Goal: Obtain resource: Obtain resource

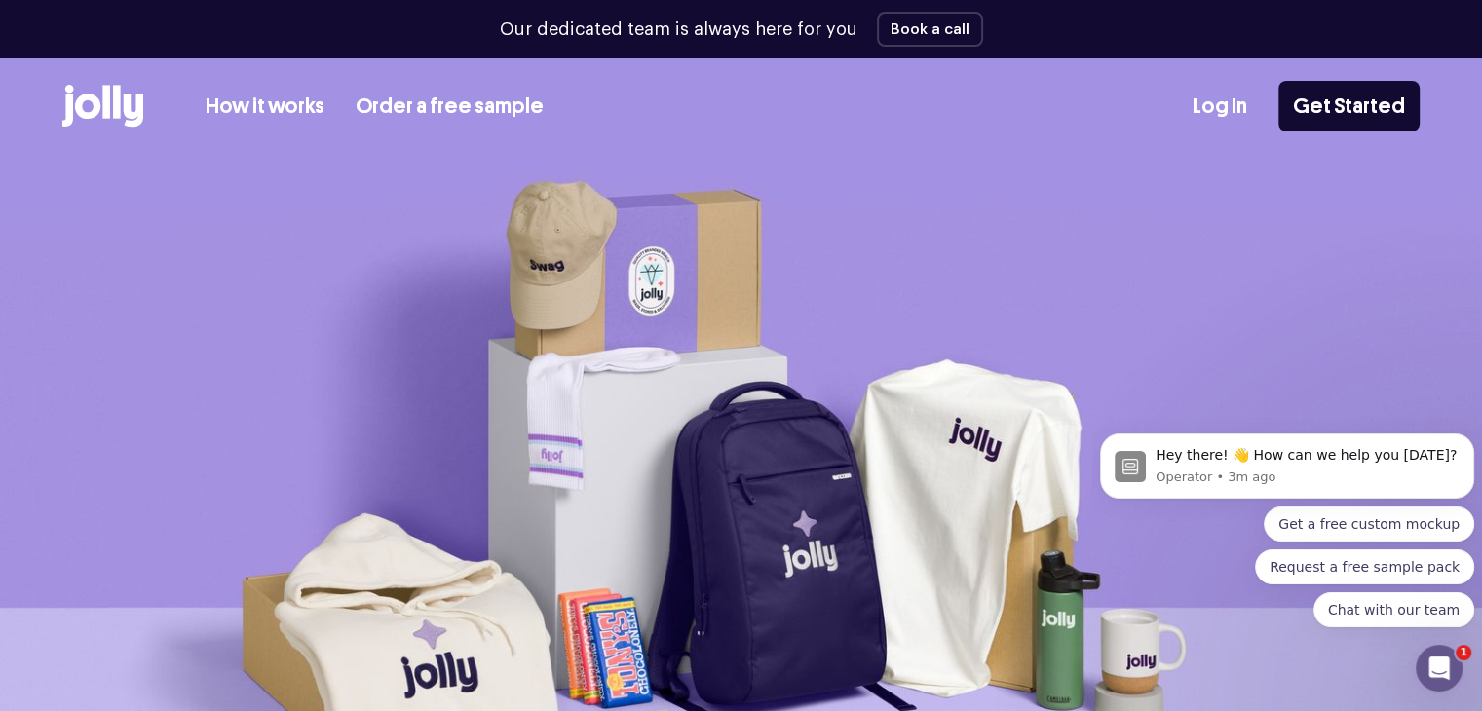
click at [272, 102] on link "How it works" at bounding box center [265, 107] width 119 height 32
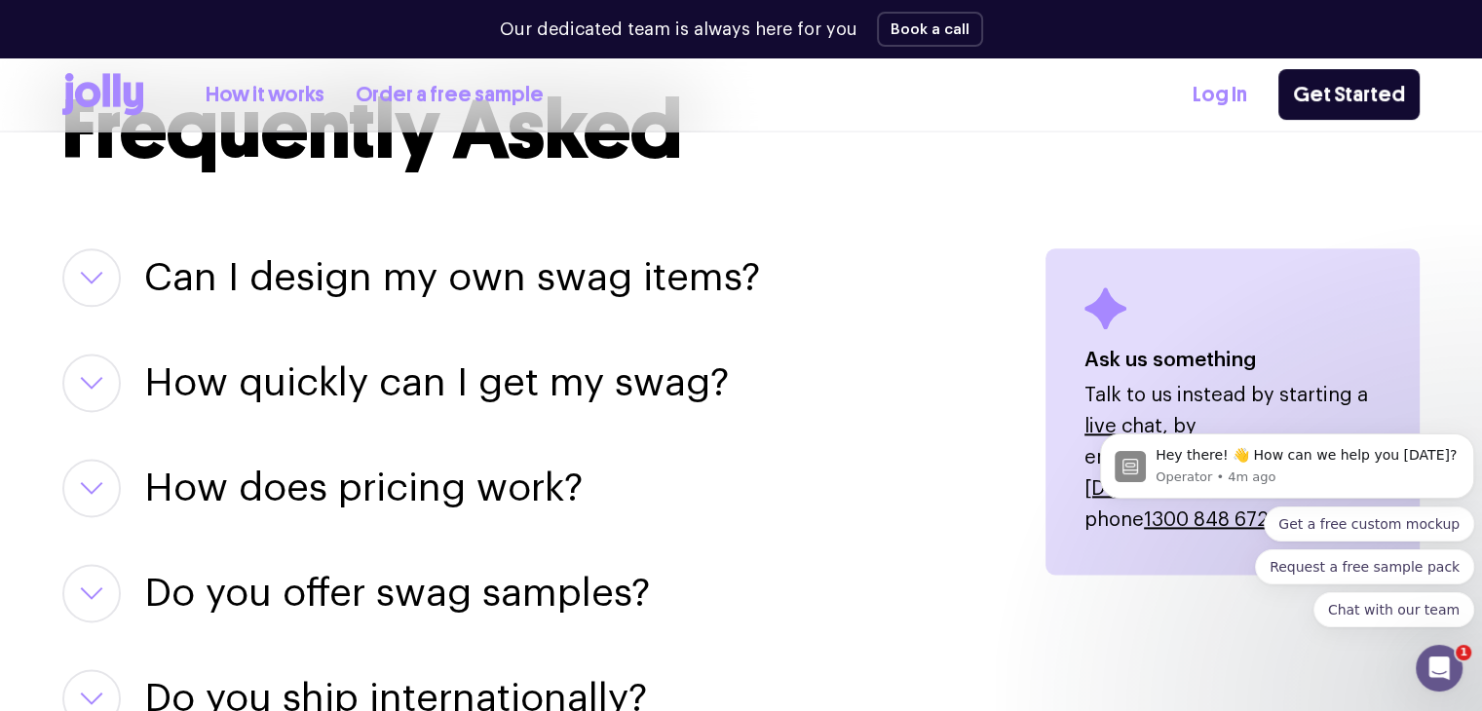
scroll to position [2435, 0]
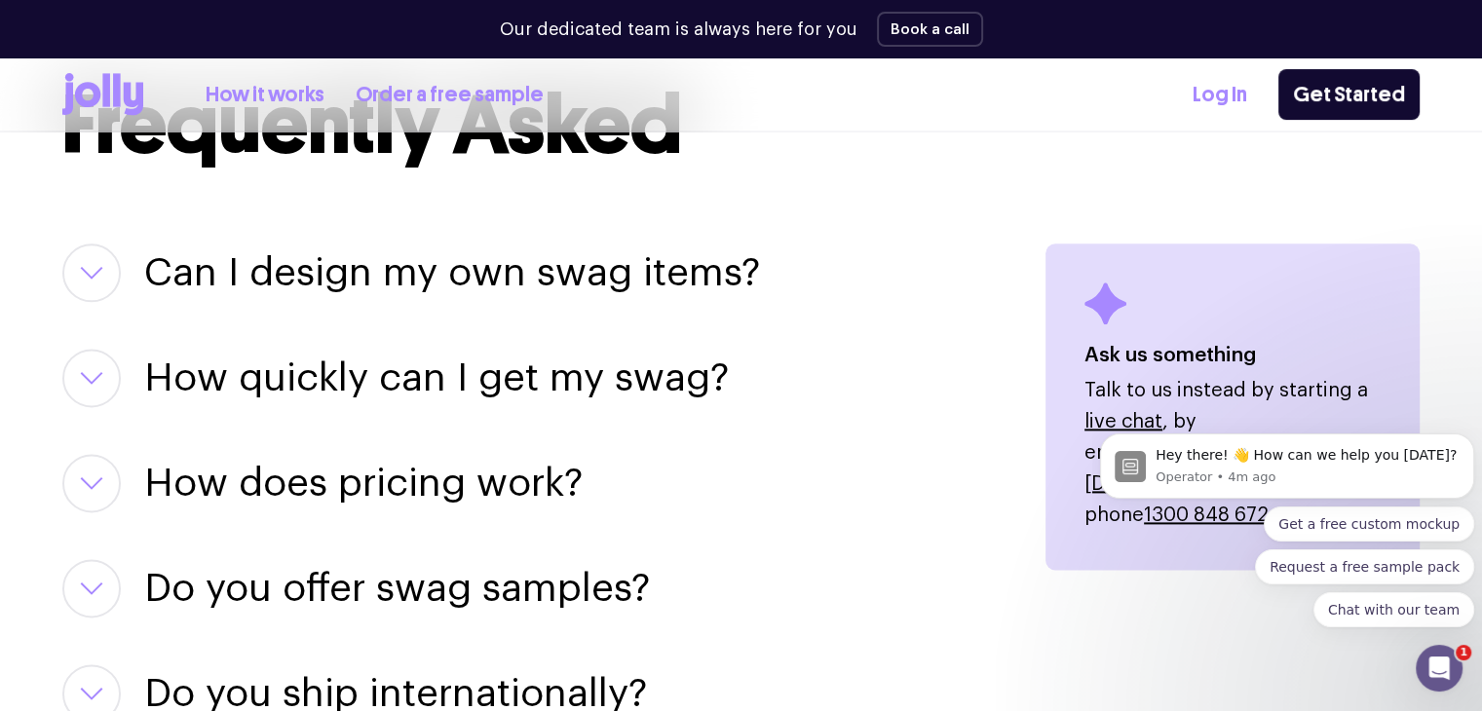
click at [435, 265] on h3 "Can I design my own swag items?" at bounding box center [452, 273] width 616 height 58
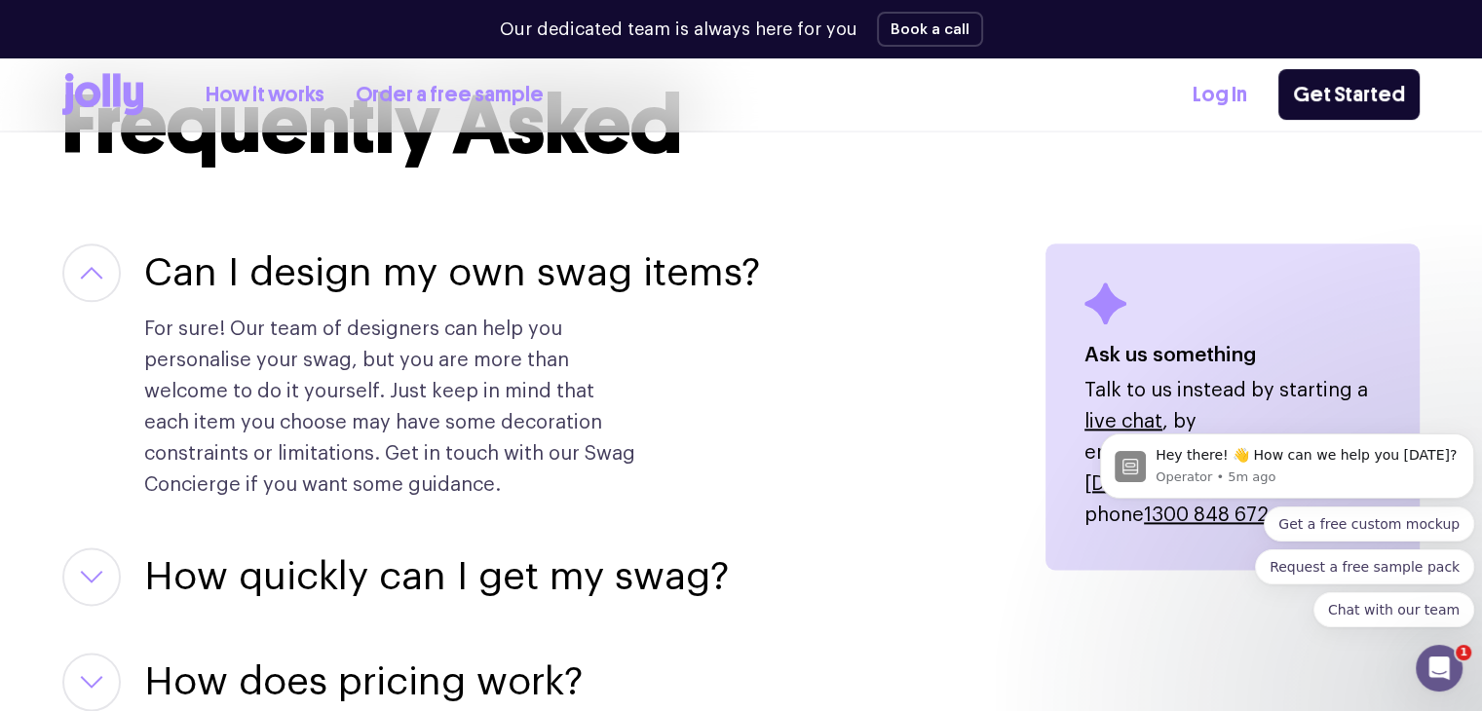
click at [435, 265] on h3 "Can I design my own swag items?" at bounding box center [452, 273] width 616 height 58
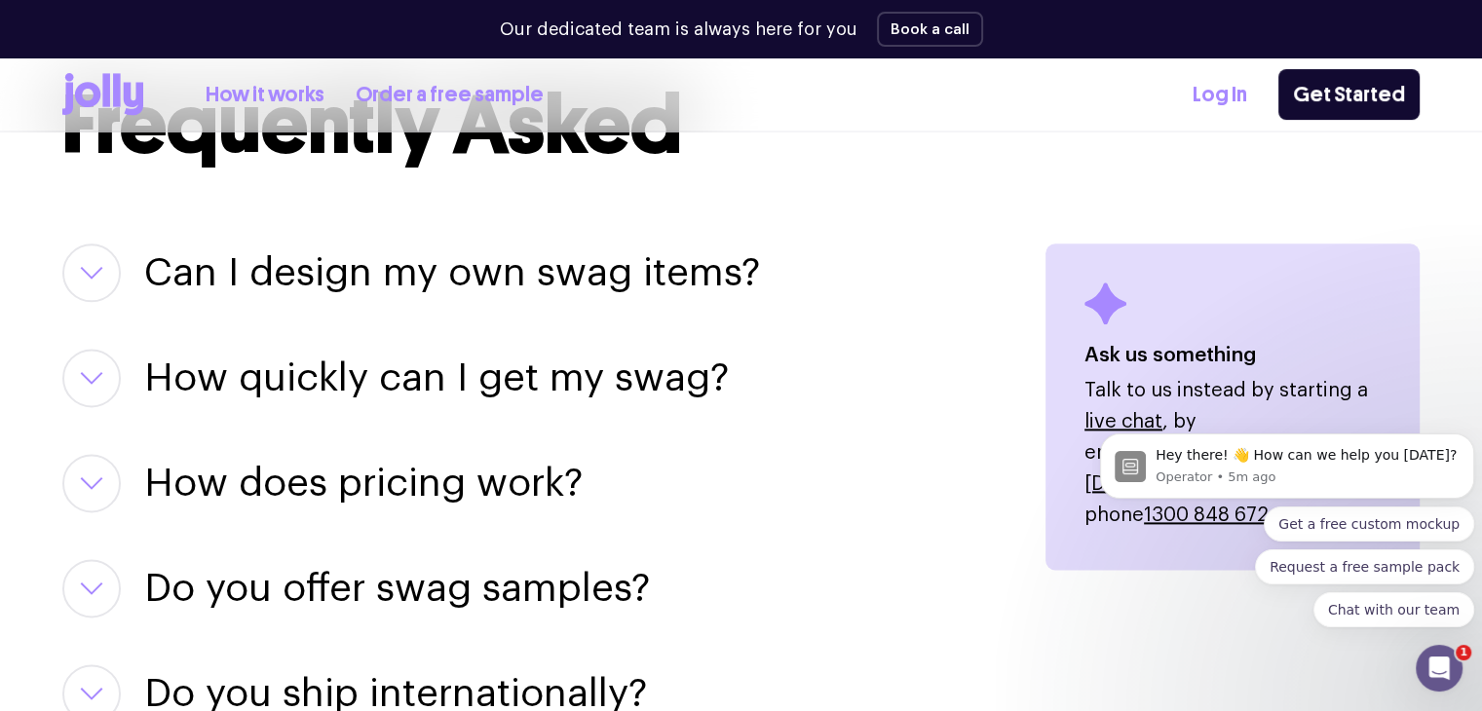
click at [459, 390] on h3 "How quickly can I get my swag?" at bounding box center [436, 378] width 585 height 58
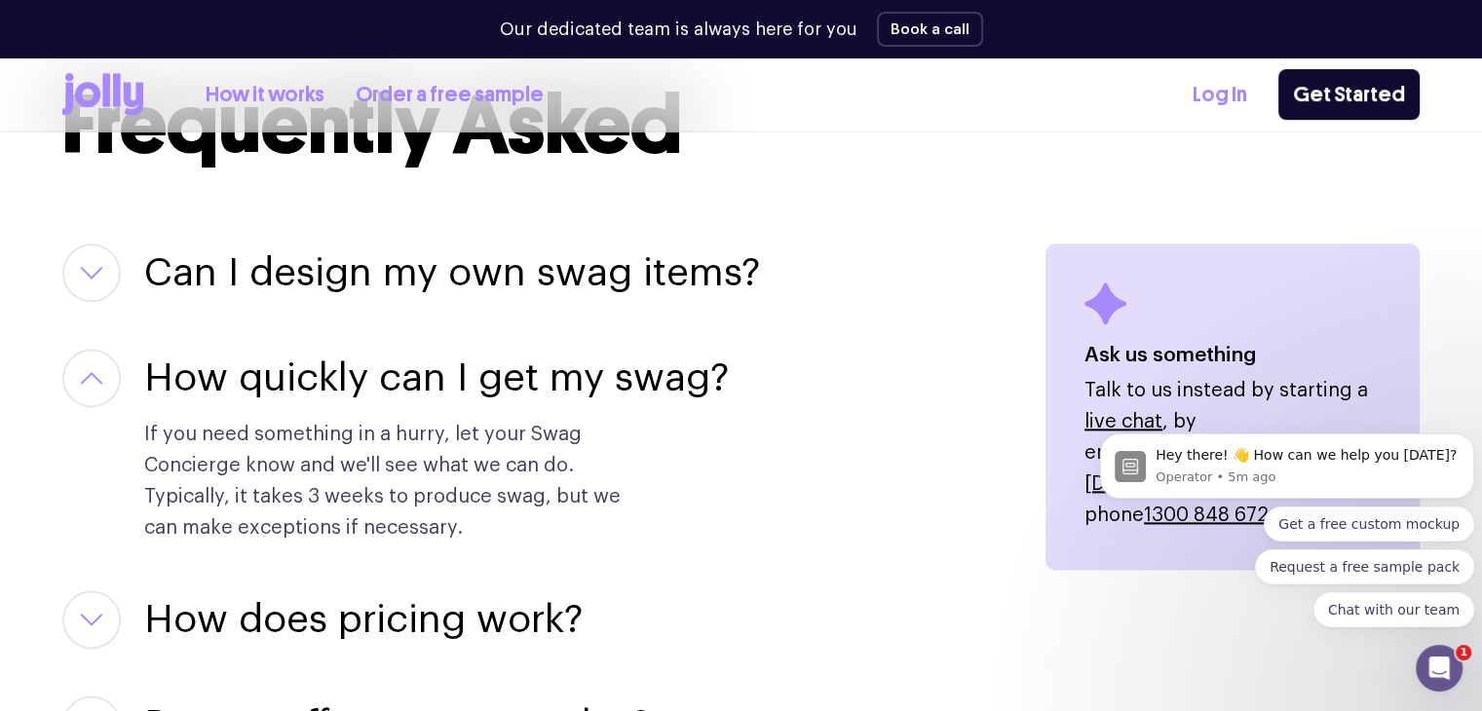
click at [459, 390] on h3 "How quickly can I get my swag?" at bounding box center [436, 378] width 585 height 58
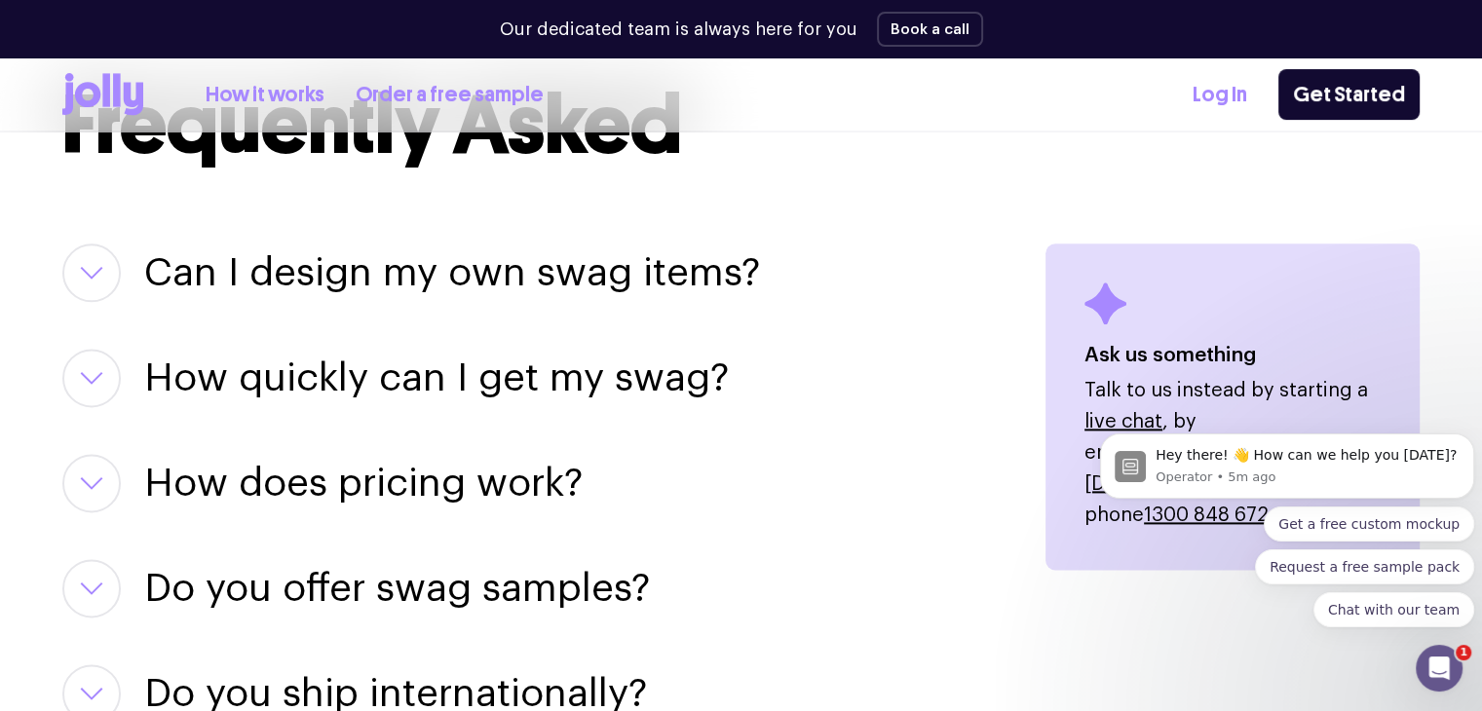
click at [440, 491] on h3 "How does pricing work?" at bounding box center [363, 483] width 438 height 58
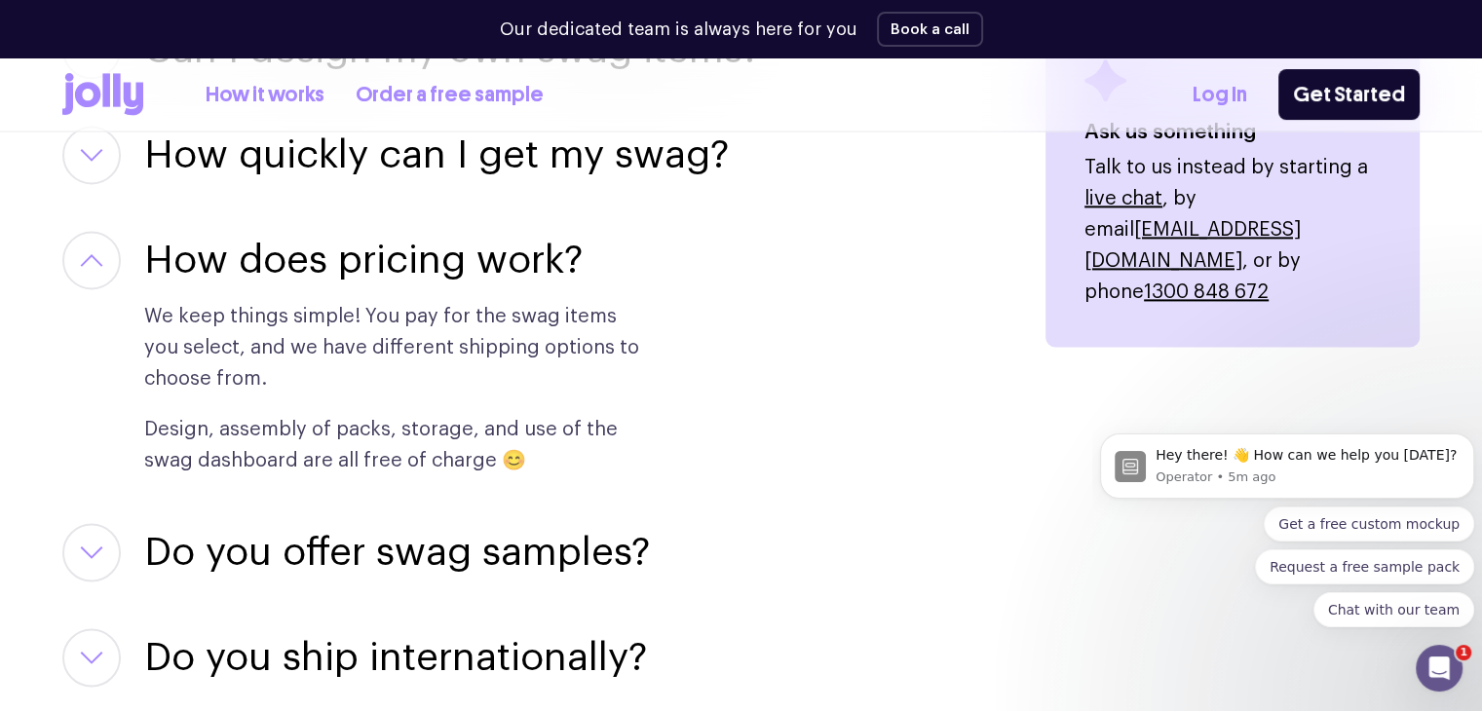
scroll to position [2678, 0]
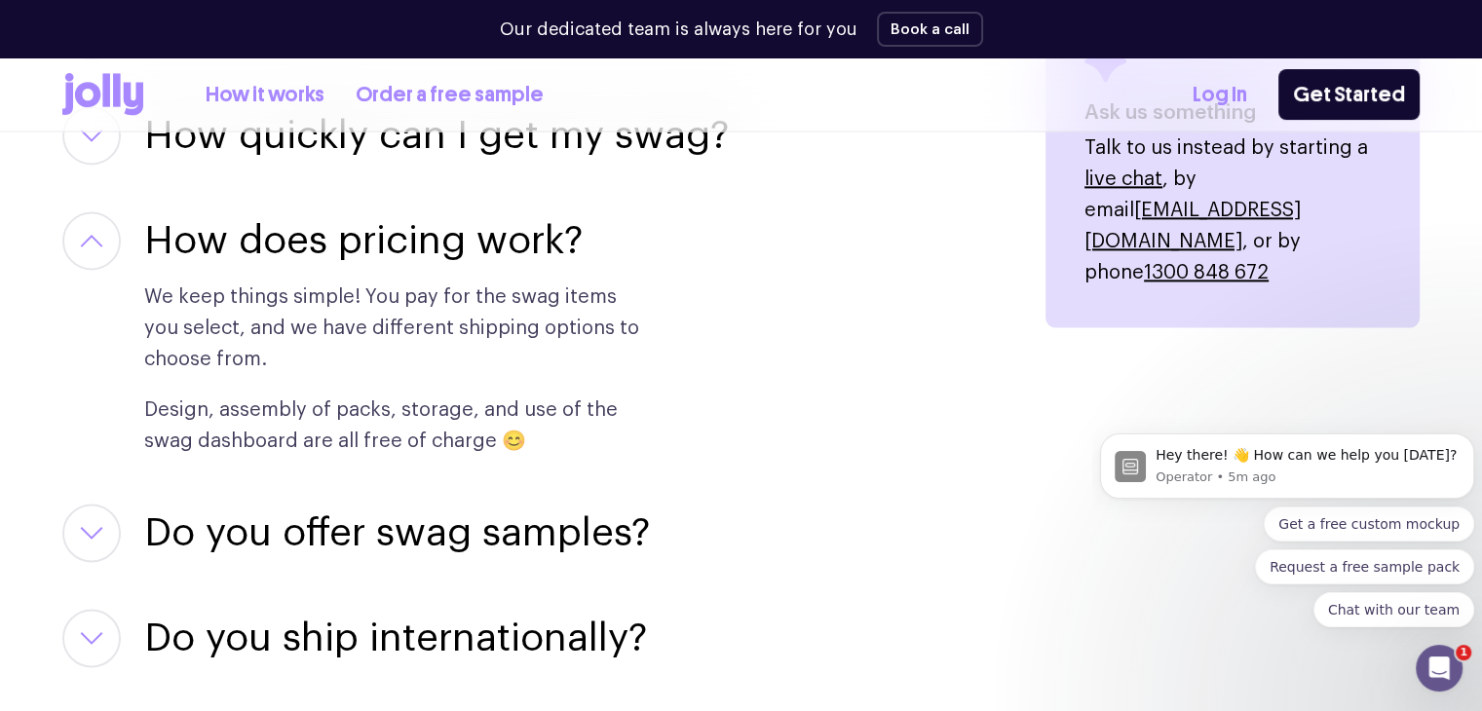
click at [418, 410] on p "Design, assembly of packs, storage, and use of the swag dashboard are all free …" at bounding box center [393, 426] width 499 height 62
click at [173, 231] on h3 "How does pricing work?" at bounding box center [363, 240] width 438 height 58
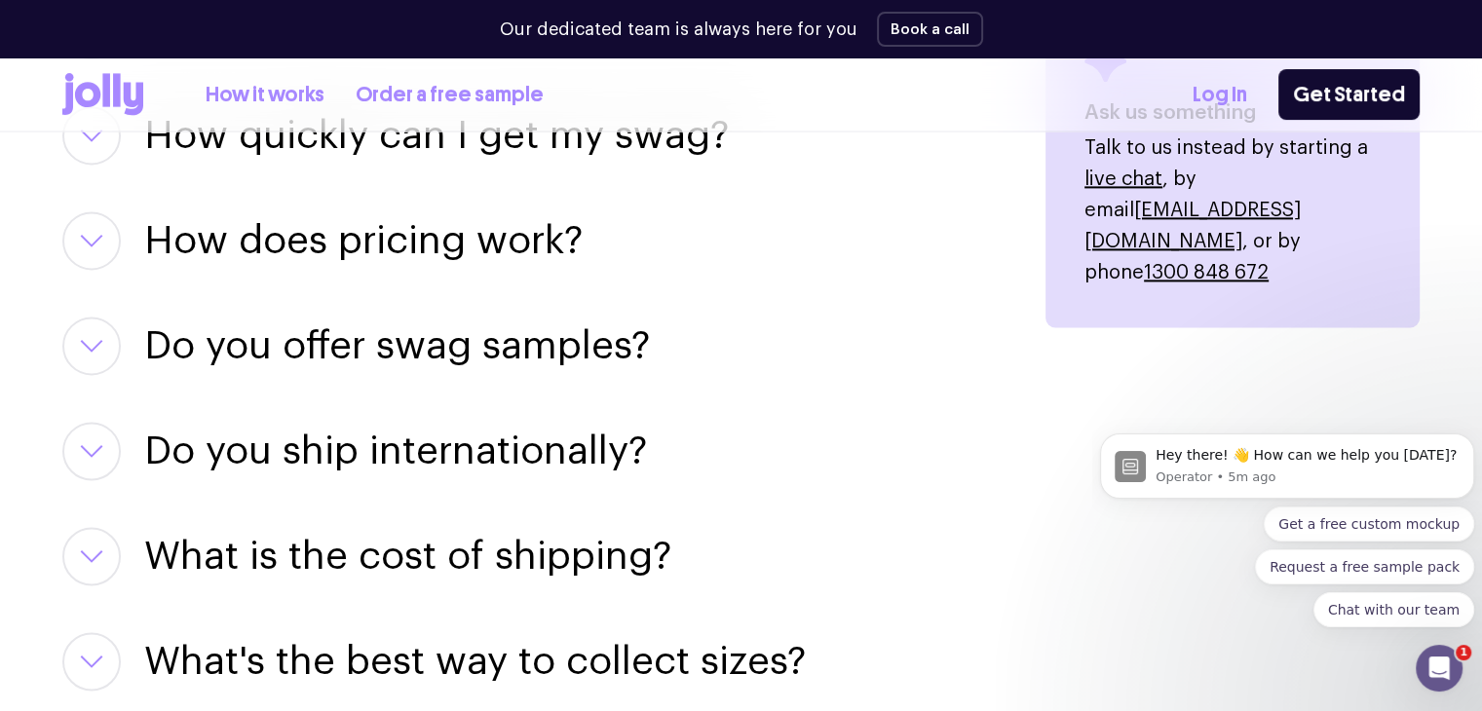
click at [259, 339] on h3 "Do you offer swag samples?" at bounding box center [397, 346] width 506 height 58
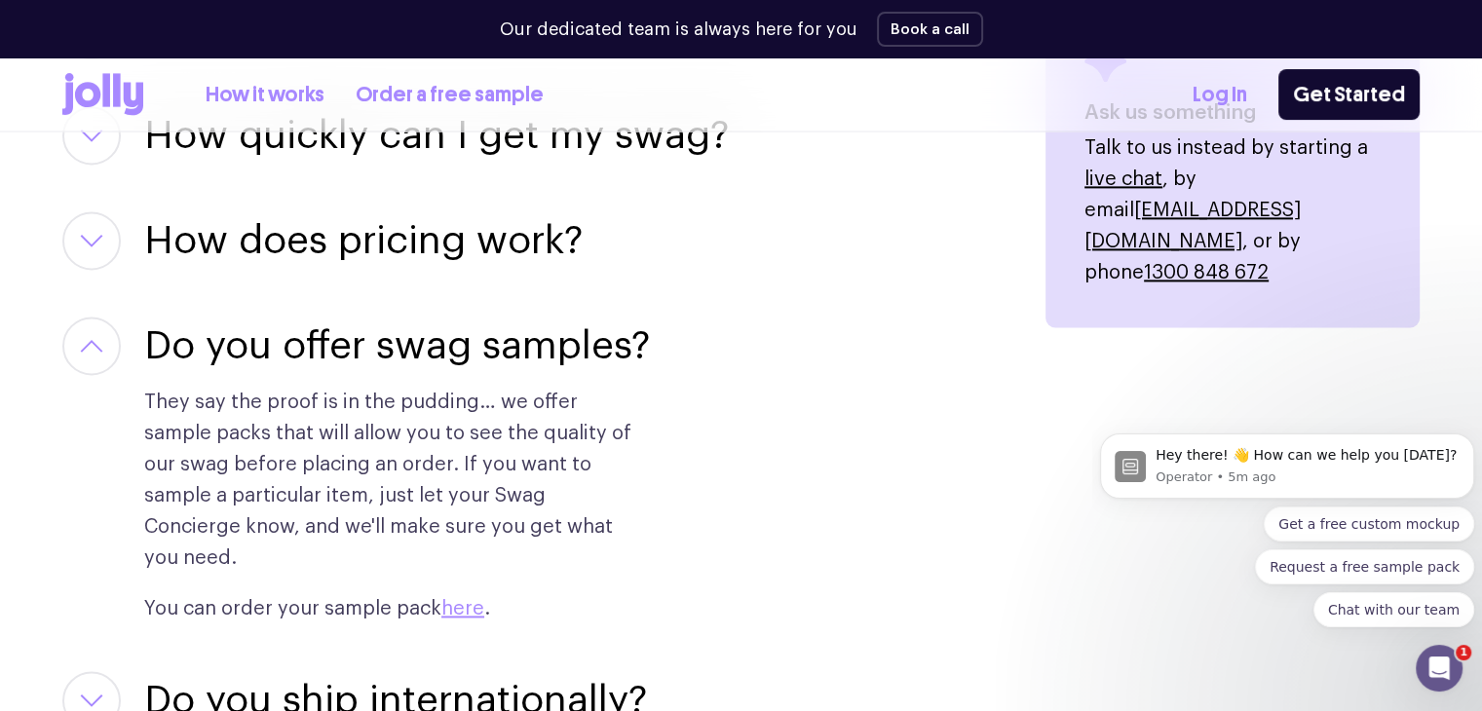
click at [237, 344] on h3 "Do you offer swag samples?" at bounding box center [397, 346] width 506 height 58
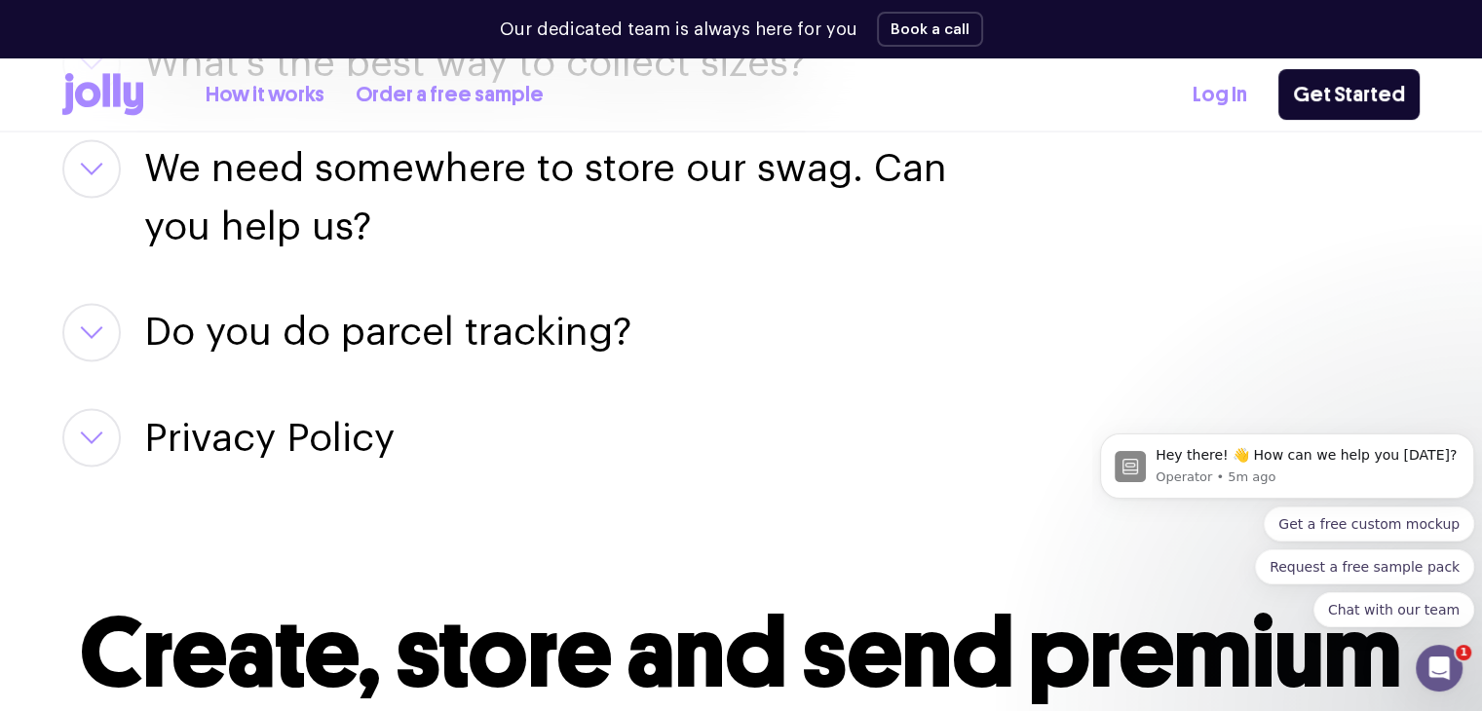
scroll to position [3288, 0]
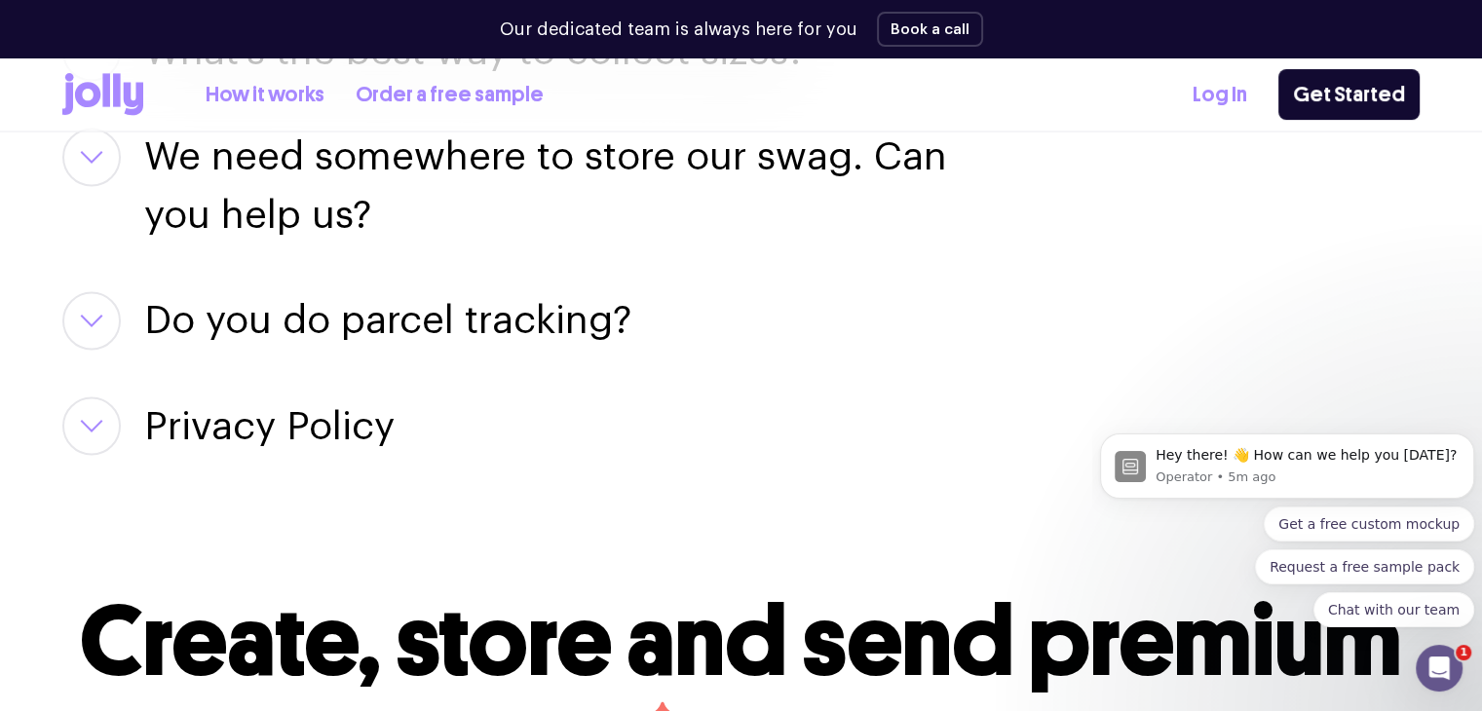
click at [514, 316] on h3 "Do you do parcel tracking?" at bounding box center [387, 320] width 487 height 58
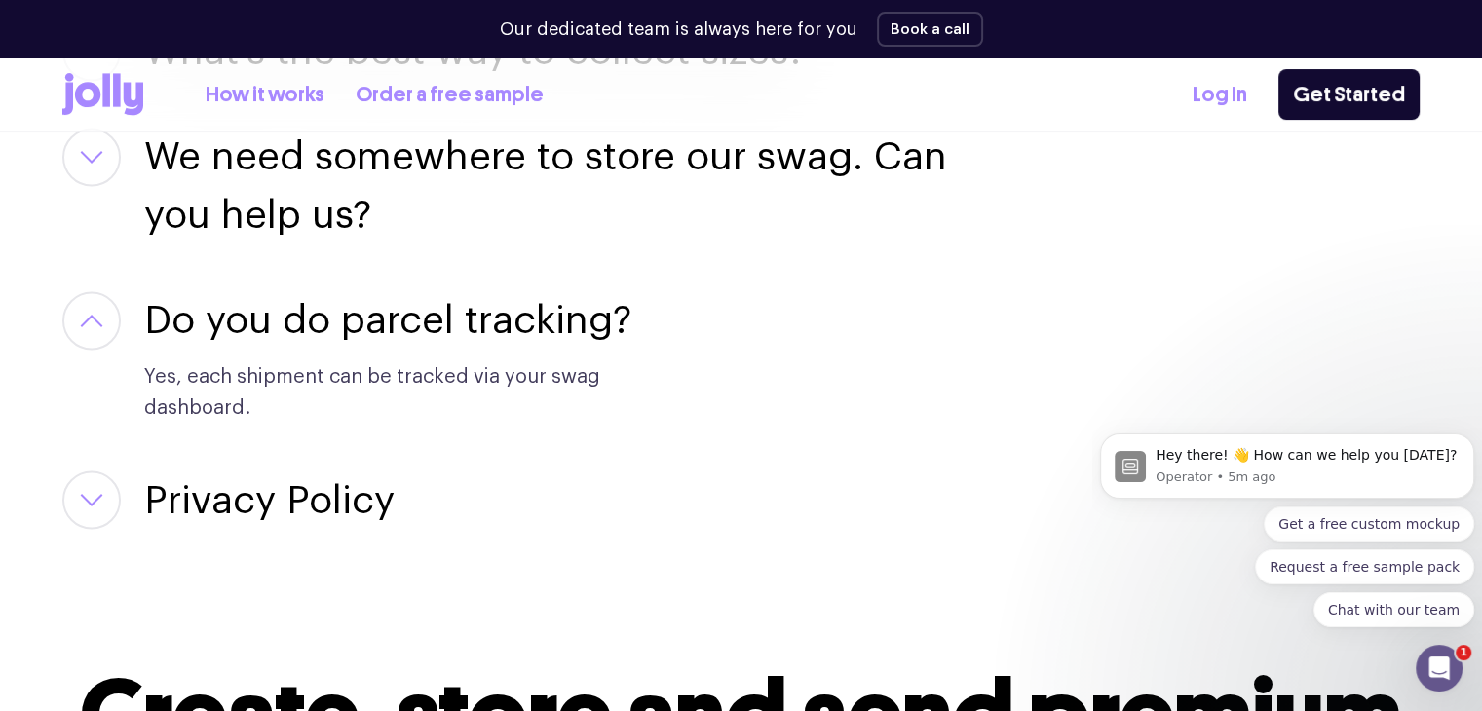
click at [514, 316] on h3 "Do you do parcel tracking?" at bounding box center [387, 320] width 487 height 58
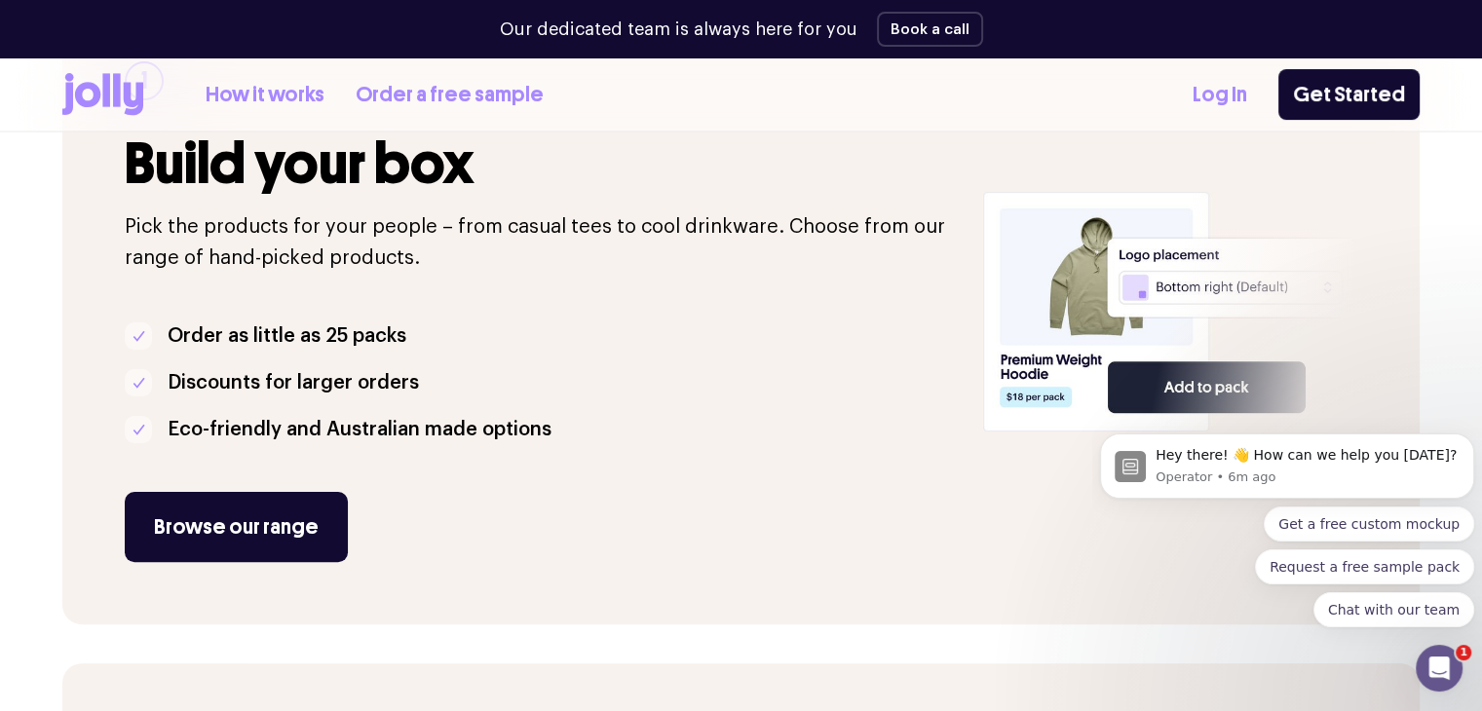
scroll to position [487, 0]
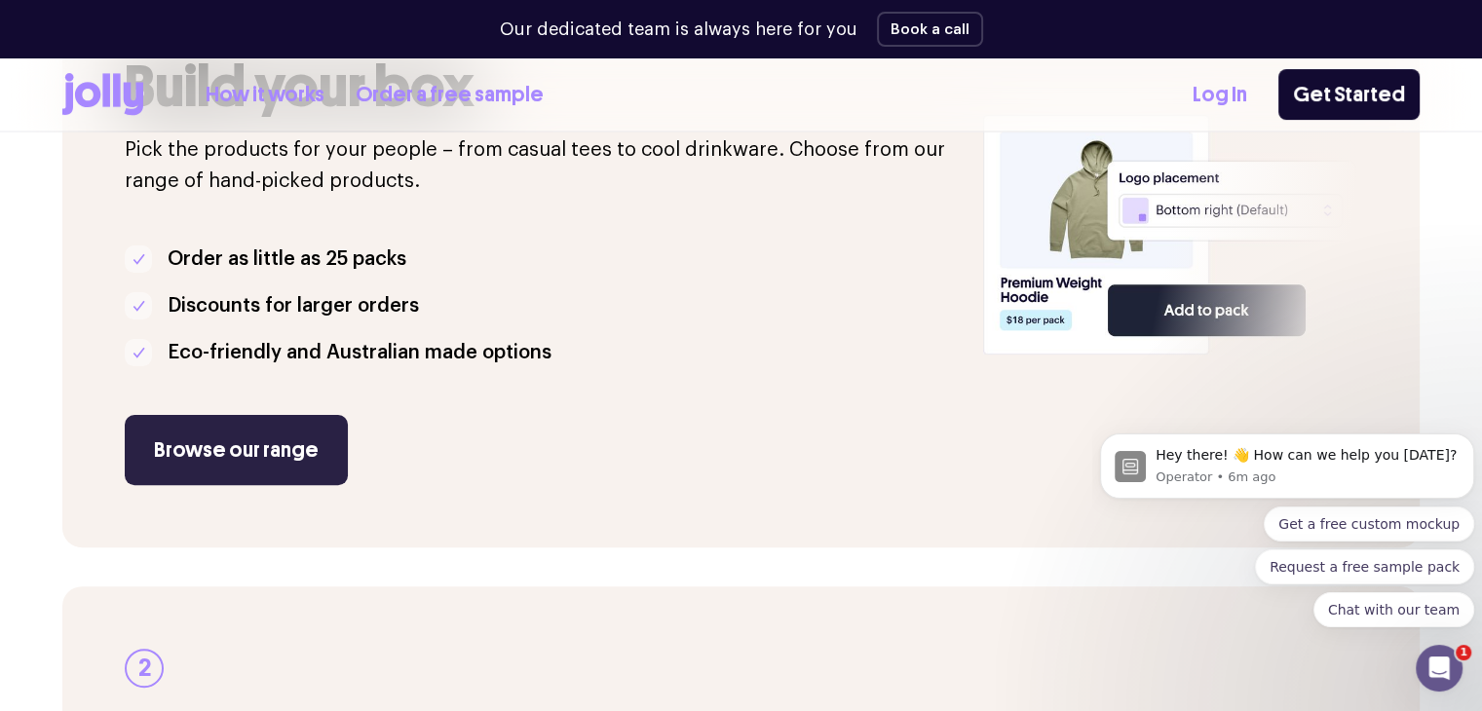
click at [221, 459] on link "Browse our range" at bounding box center [236, 450] width 223 height 70
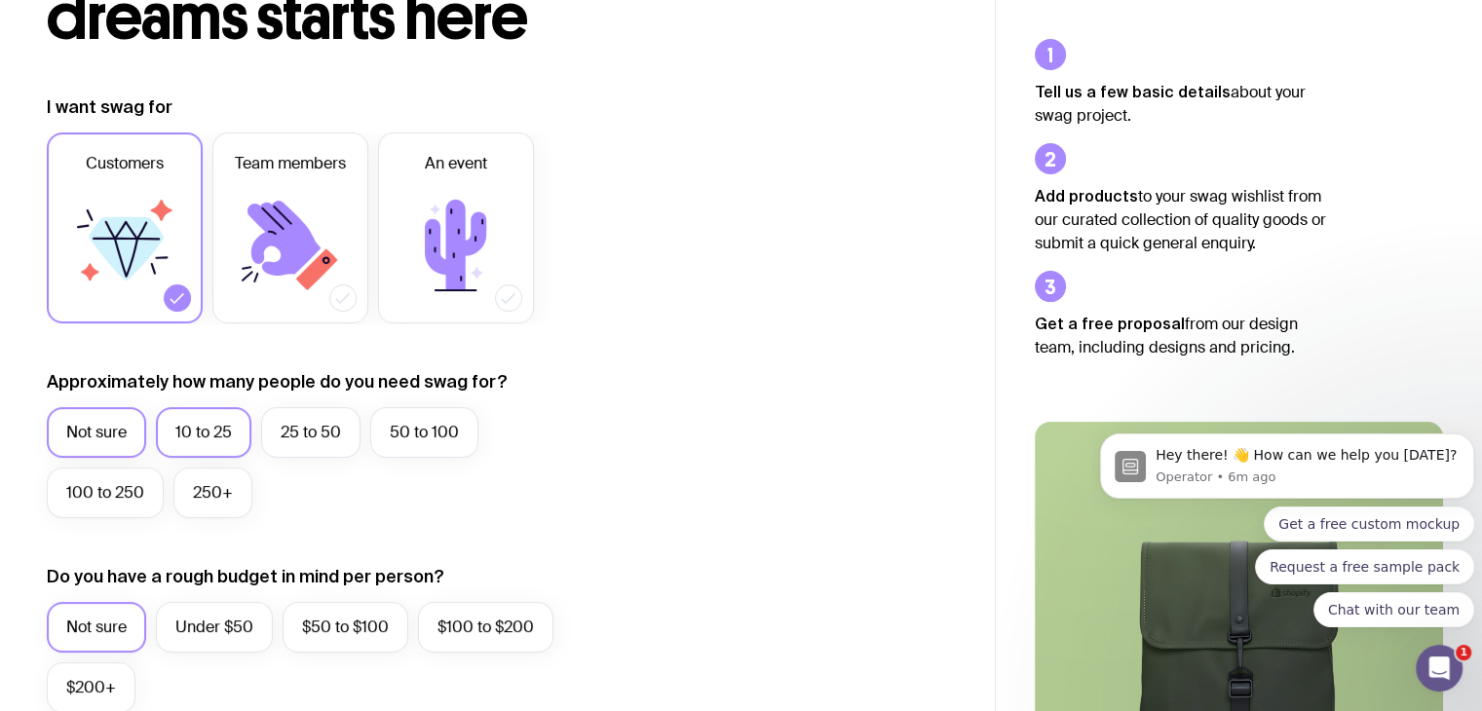
click at [192, 438] on label "10 to 25" at bounding box center [203, 432] width 95 height 51
click at [0, 0] on input "10 to 25" at bounding box center [0, 0] width 0 height 0
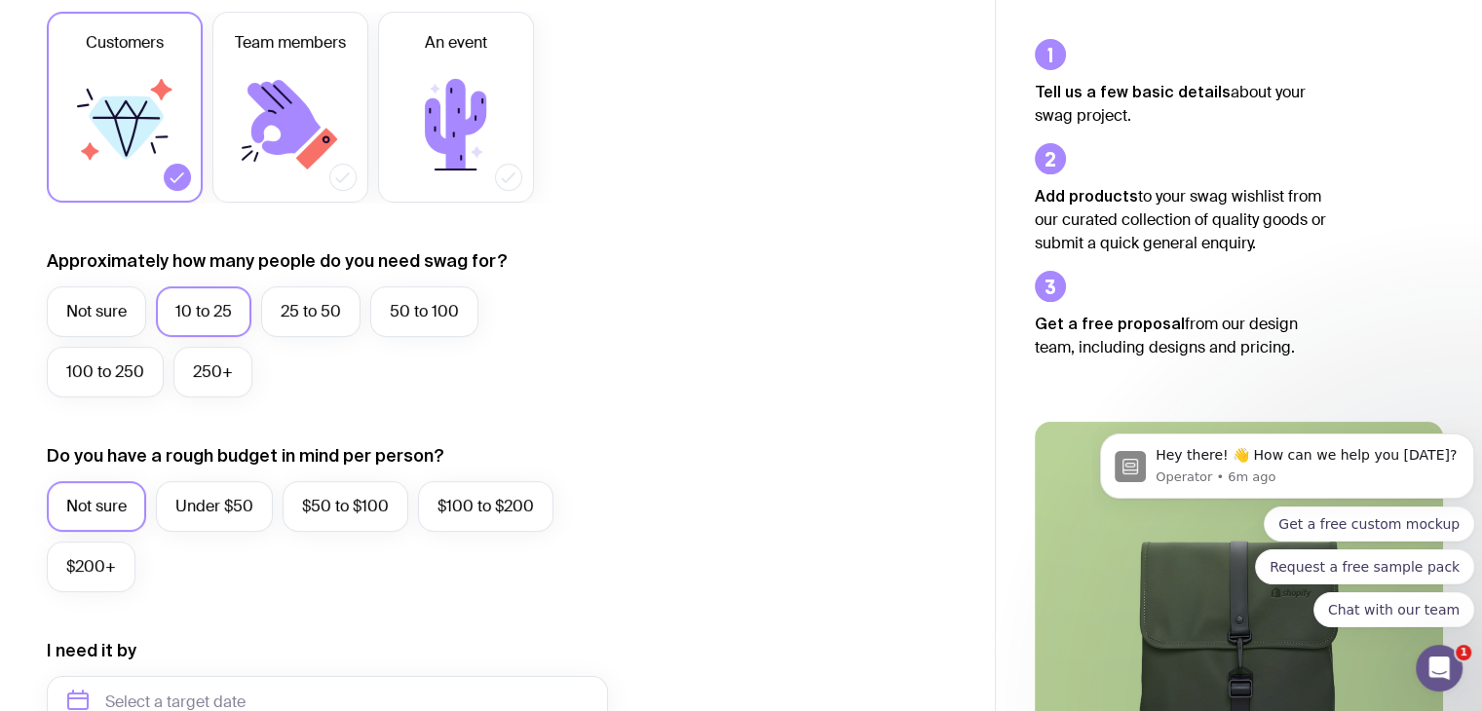
scroll to position [324, 0]
click at [212, 500] on label "Under $50" at bounding box center [214, 505] width 117 height 51
click at [0, 0] on input "Under $50" at bounding box center [0, 0] width 0 height 0
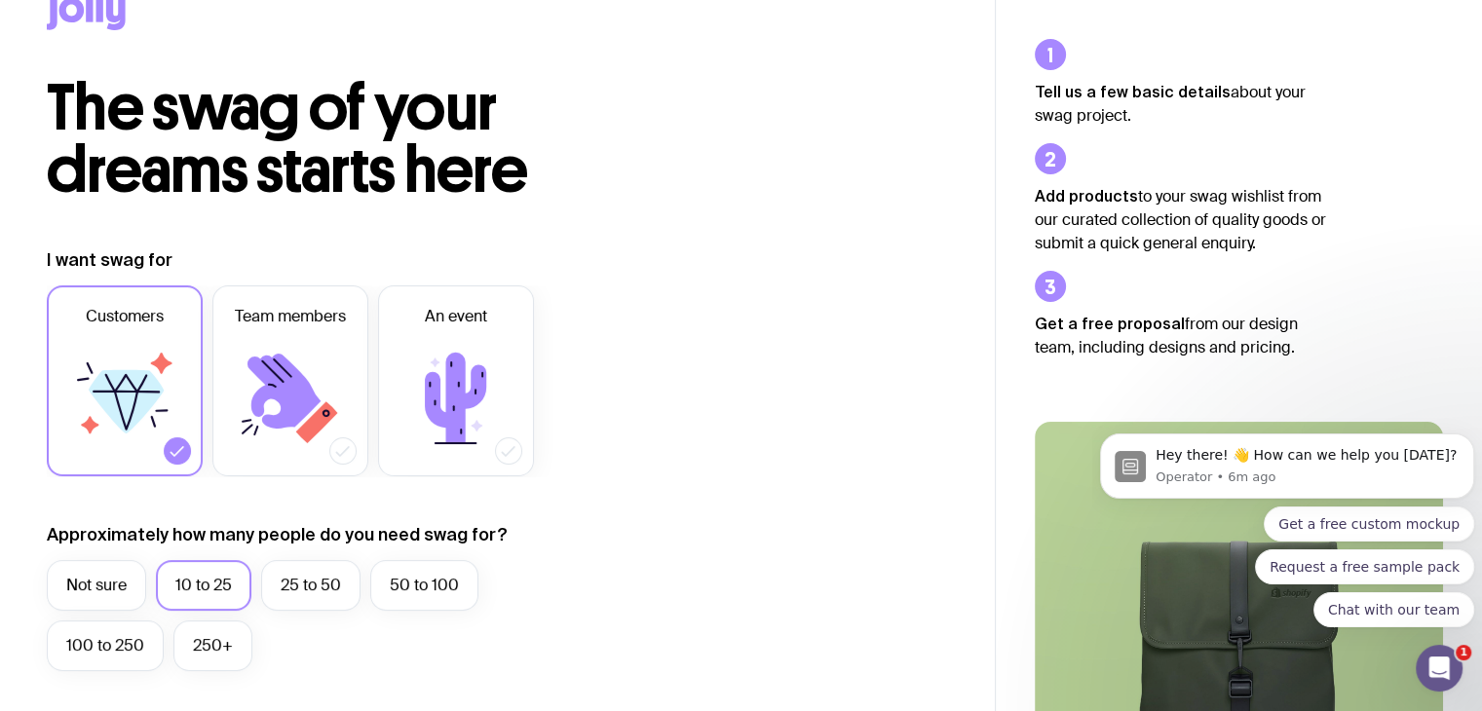
scroll to position [0, 0]
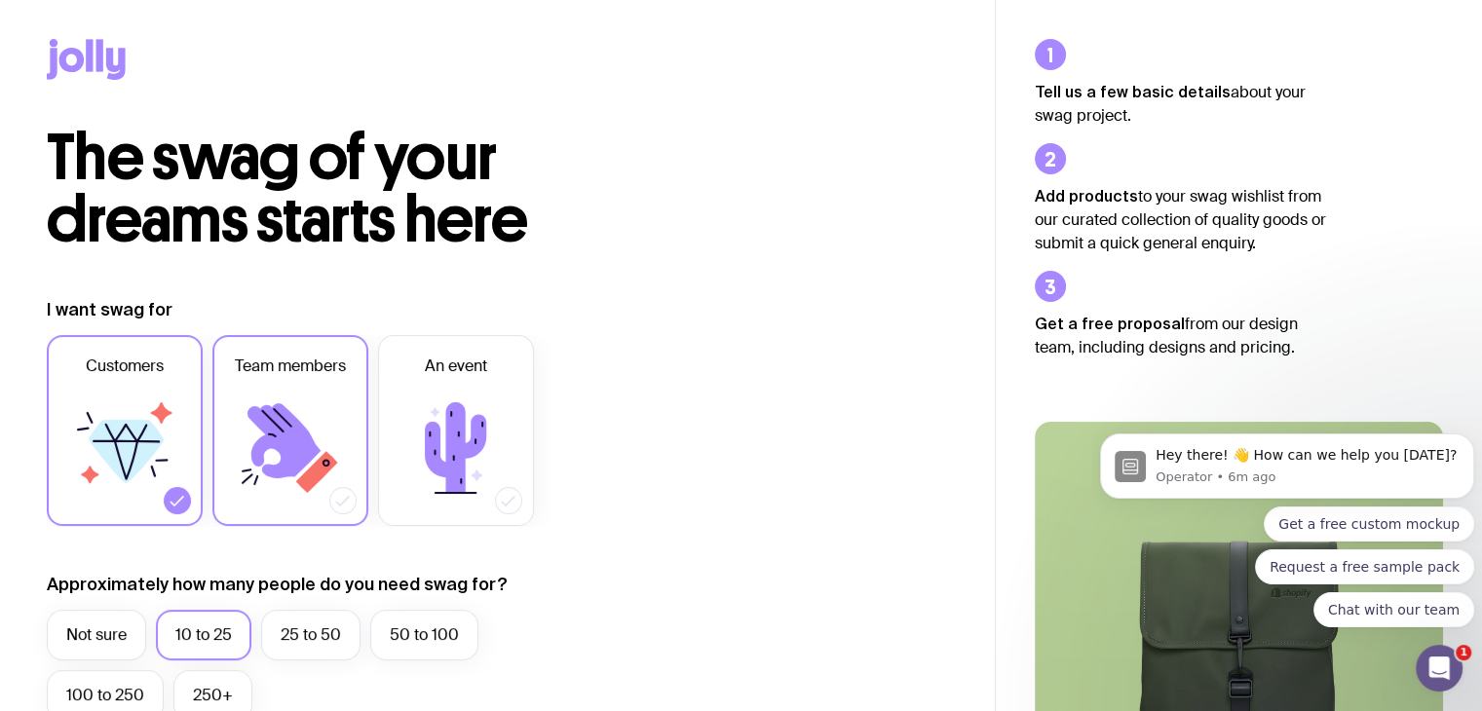
click at [299, 433] on icon at bounding box center [283, 440] width 73 height 75
click at [0, 0] on input "Team members" at bounding box center [0, 0] width 0 height 0
click at [432, 435] on icon at bounding box center [455, 447] width 61 height 91
click at [0, 0] on input "An event" at bounding box center [0, 0] width 0 height 0
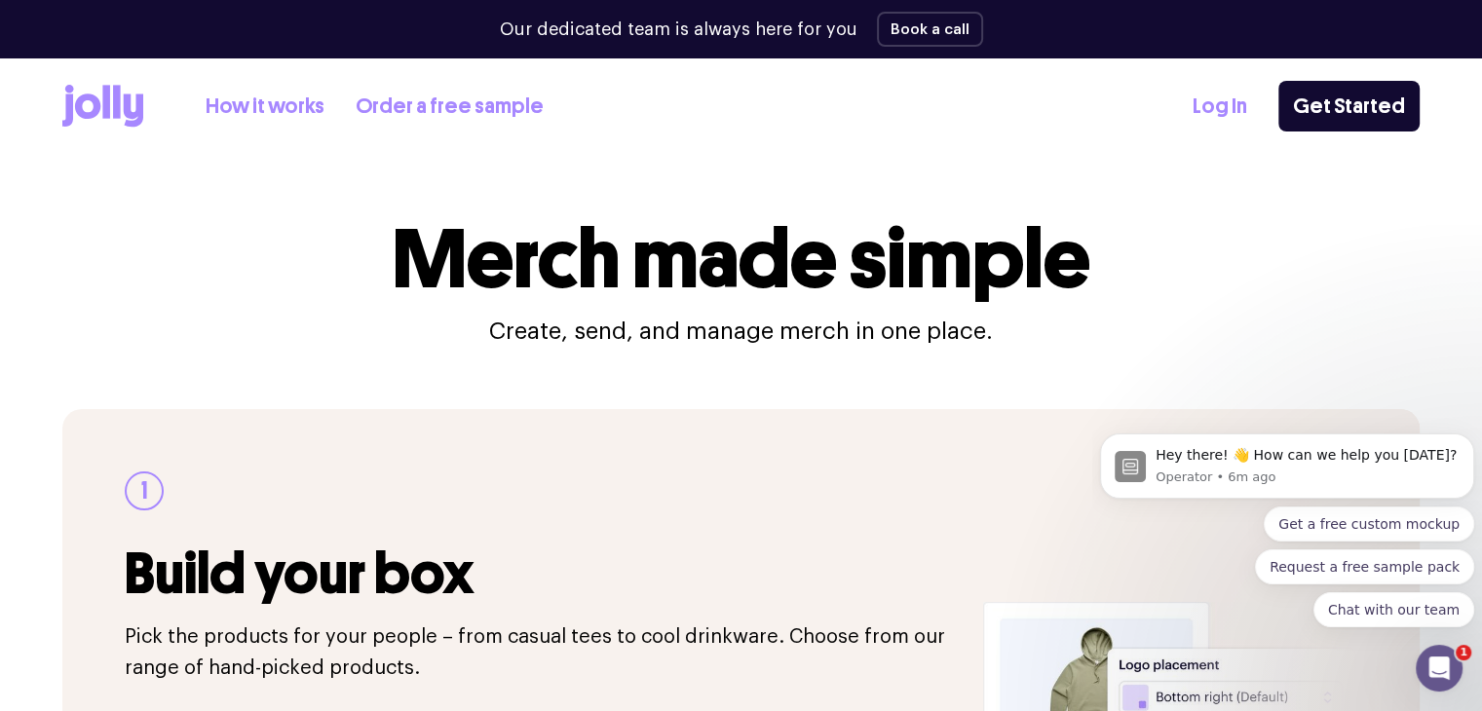
click at [446, 100] on link "Order a free sample" at bounding box center [450, 107] width 188 height 32
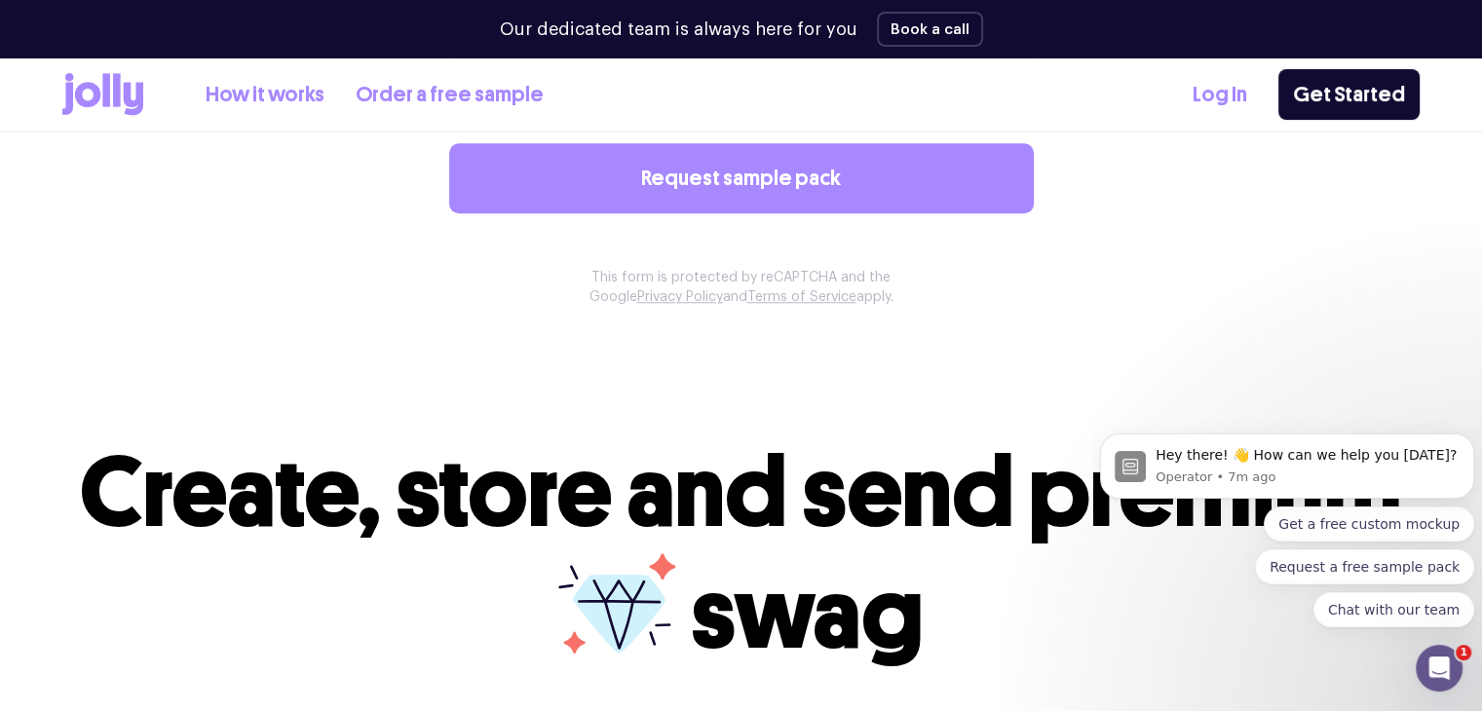
scroll to position [1663, 0]
